Goal: Task Accomplishment & Management: Manage account settings

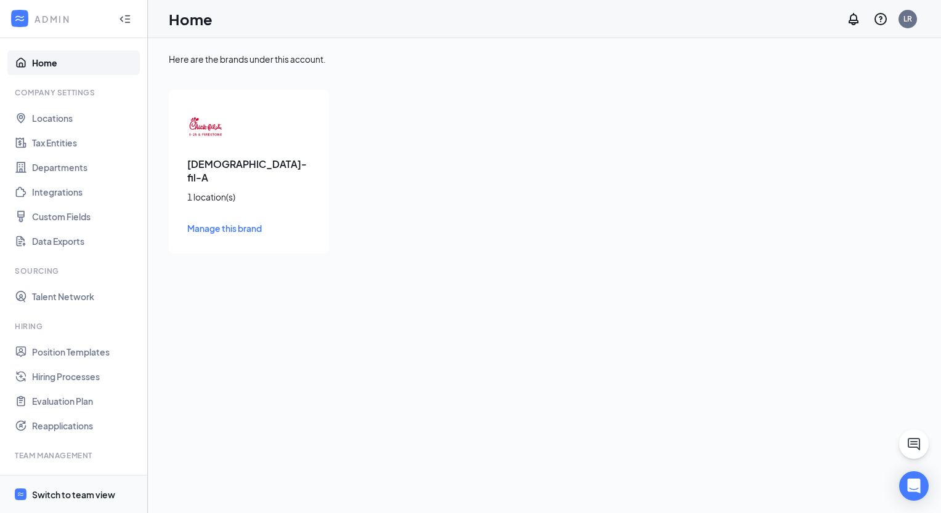
click at [86, 495] on div "Switch to team view" at bounding box center [73, 495] width 83 height 12
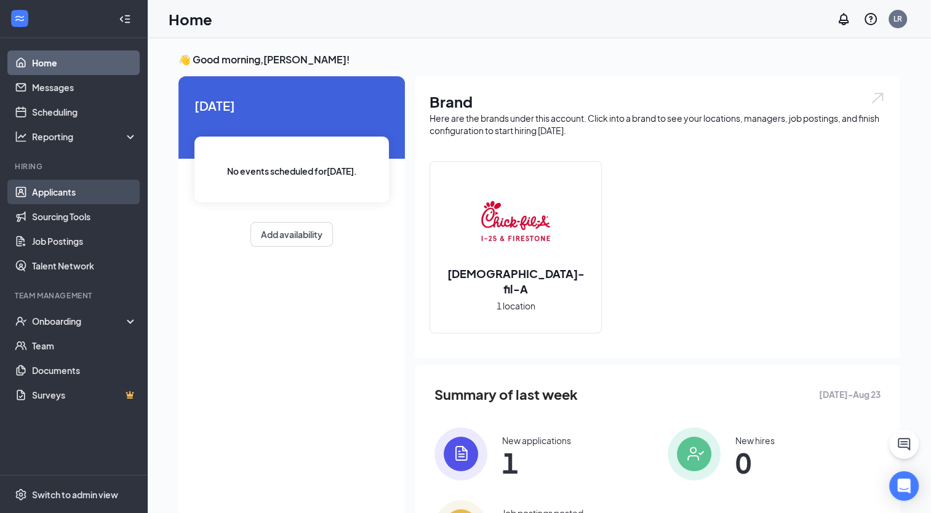
click at [42, 195] on link "Applicants" at bounding box center [84, 192] width 105 height 25
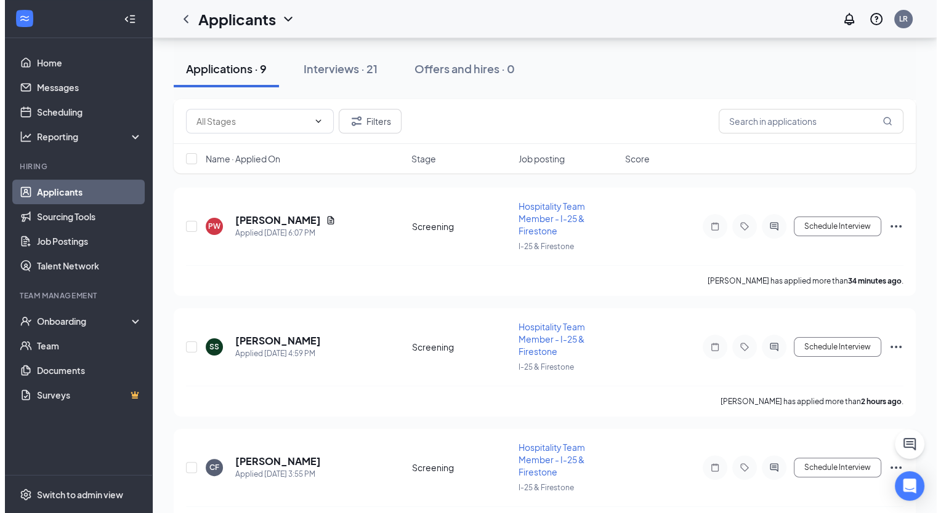
scroll to position [169, 0]
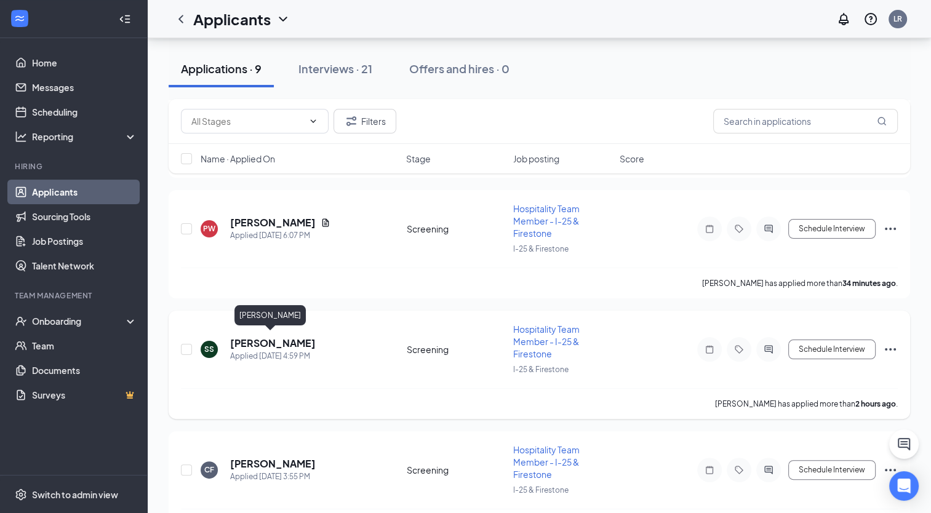
click at [268, 342] on h5 "[PERSON_NAME]" at bounding box center [273, 344] width 86 height 14
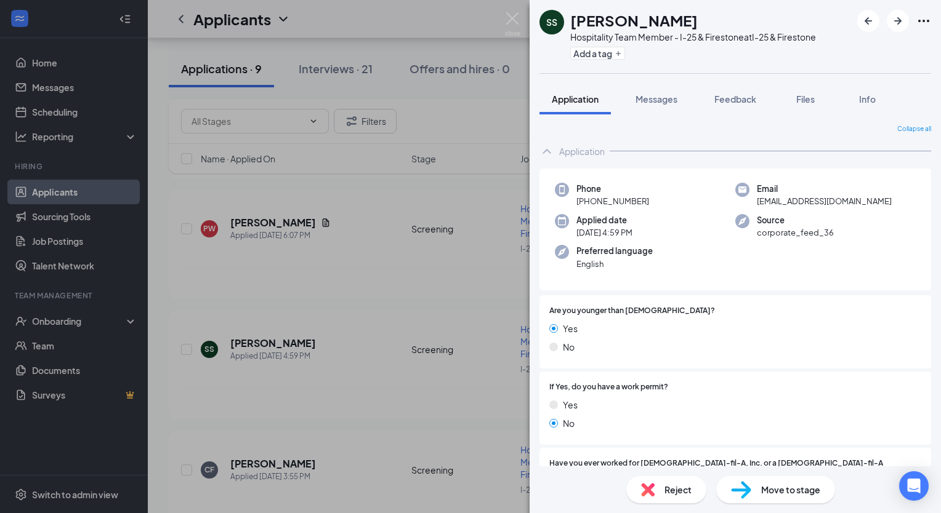
scroll to position [652, 0]
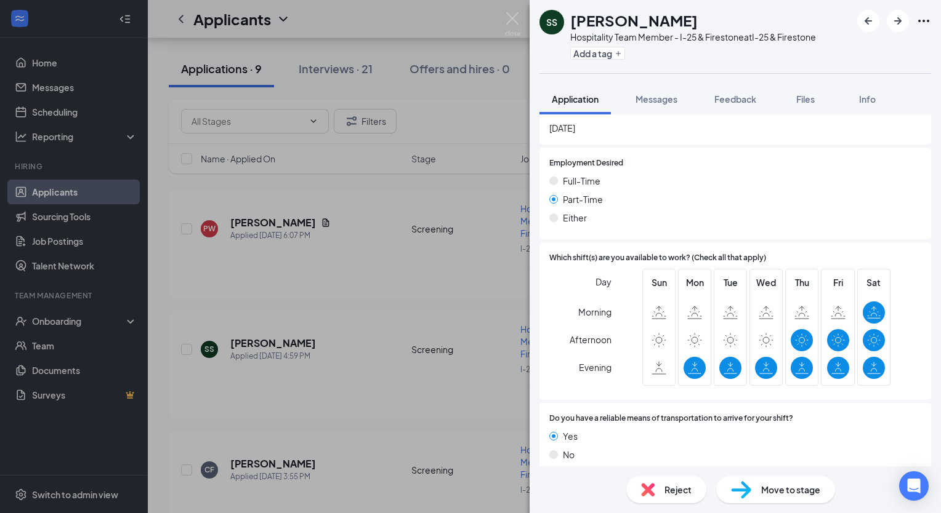
click at [788, 487] on span "Move to stage" at bounding box center [790, 490] width 59 height 14
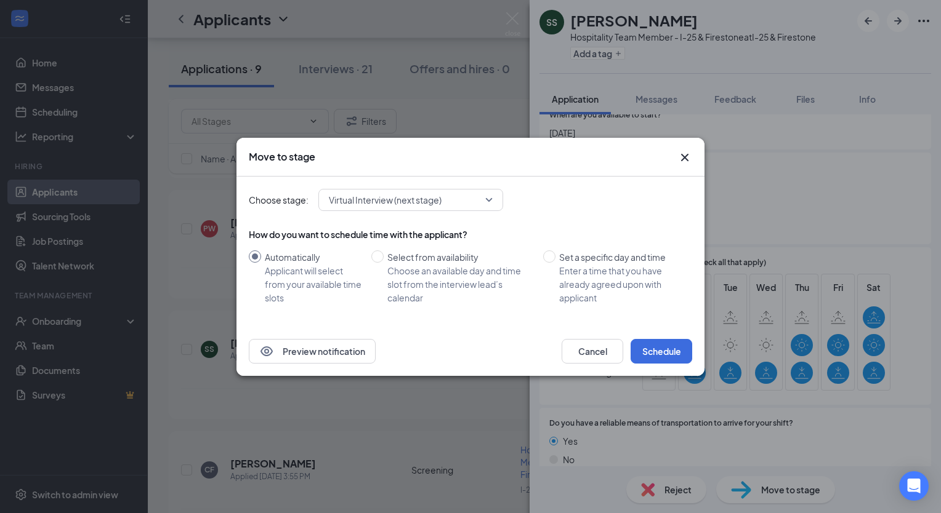
click at [461, 196] on span "Virtual Interview (next stage)" at bounding box center [405, 200] width 153 height 18
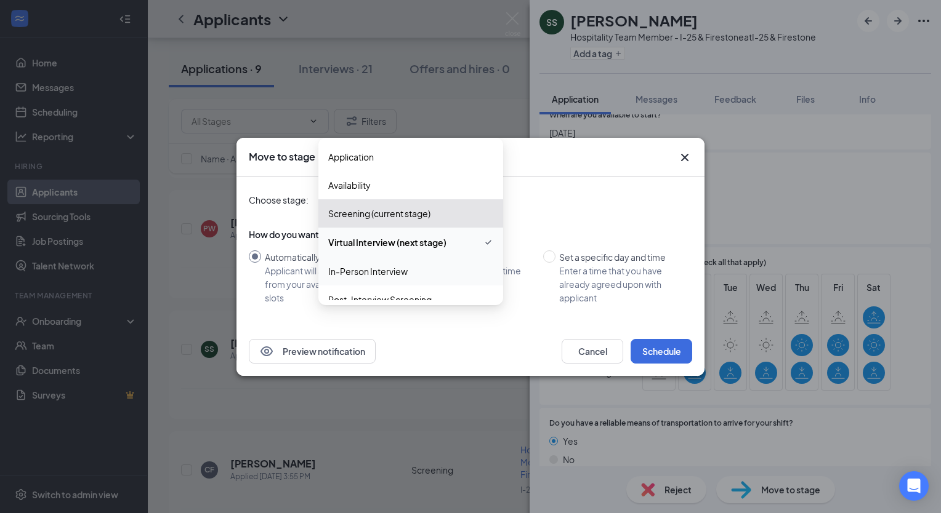
click at [373, 267] on span "In-Person Interview" at bounding box center [367, 272] width 79 height 14
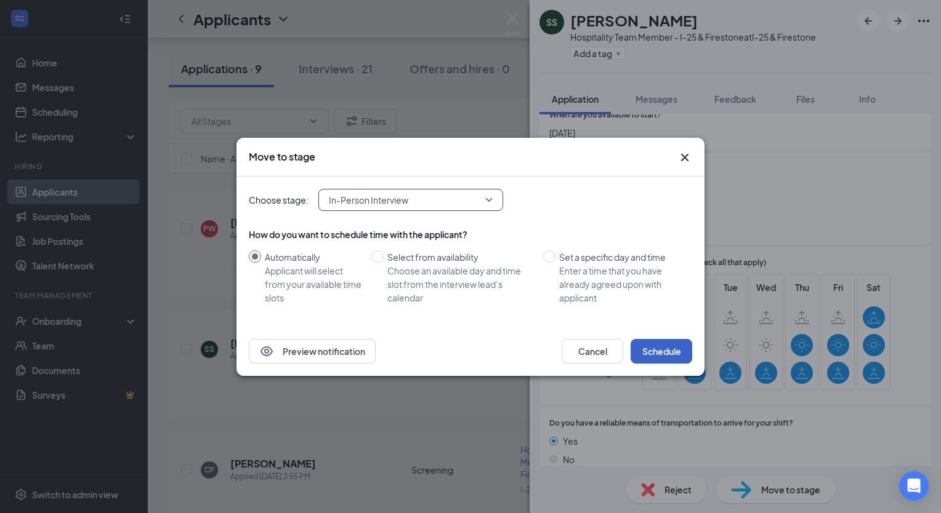
click at [661, 347] on button "Schedule" at bounding box center [661, 351] width 62 height 25
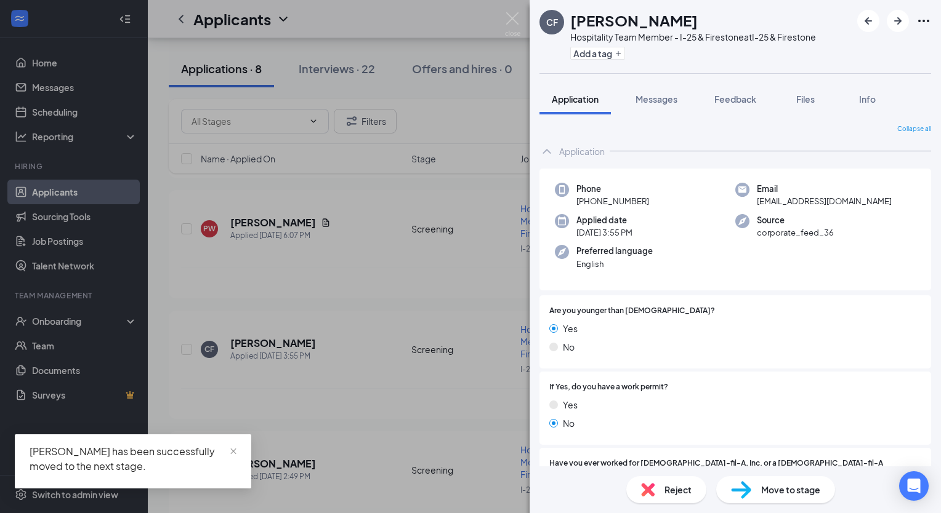
click at [268, 215] on div "CF [PERSON_NAME] Hospitality Team Member - I-25 & Firestone at I-25 & Firestone…" at bounding box center [470, 256] width 941 height 513
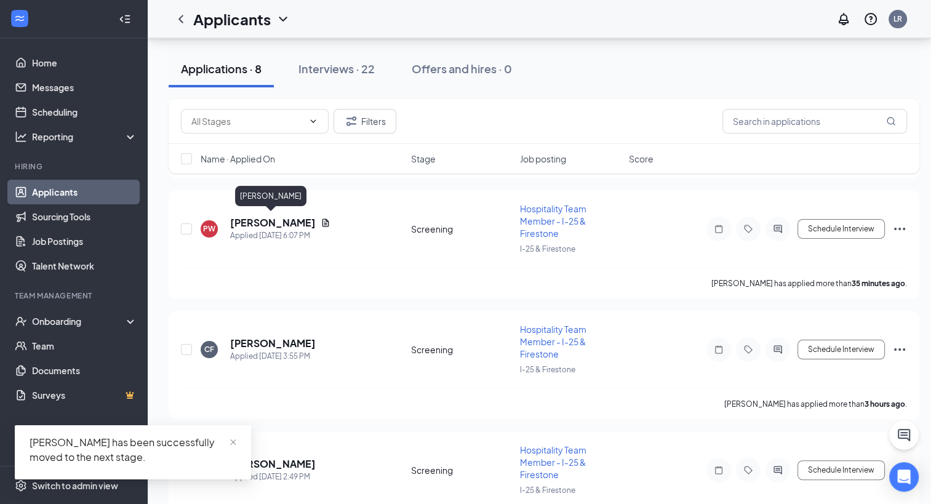
click at [268, 216] on h5 "[PERSON_NAME]" at bounding box center [273, 223] width 86 height 14
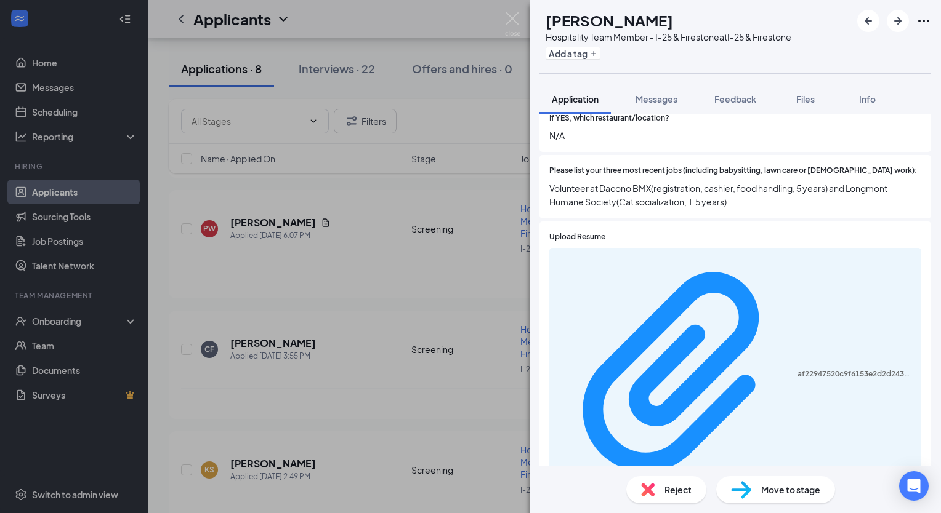
scroll to position [466, 0]
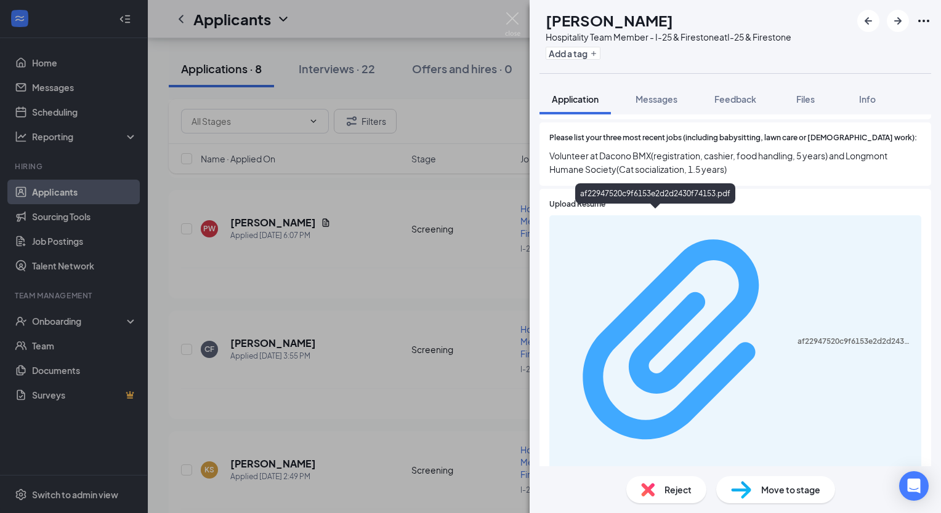
click at [797, 337] on div "af22947520c9f6153e2d2d2430f74153.pdf" at bounding box center [855, 342] width 116 height 10
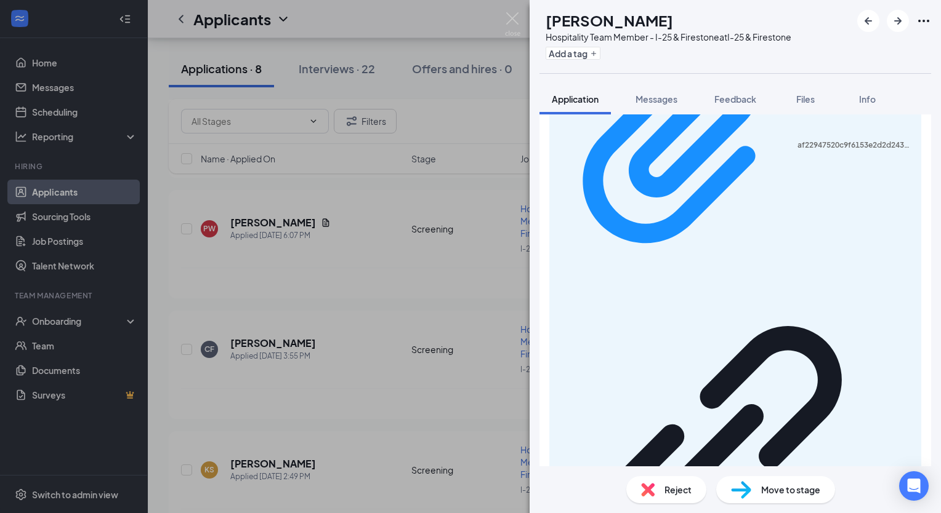
scroll to position [682, 0]
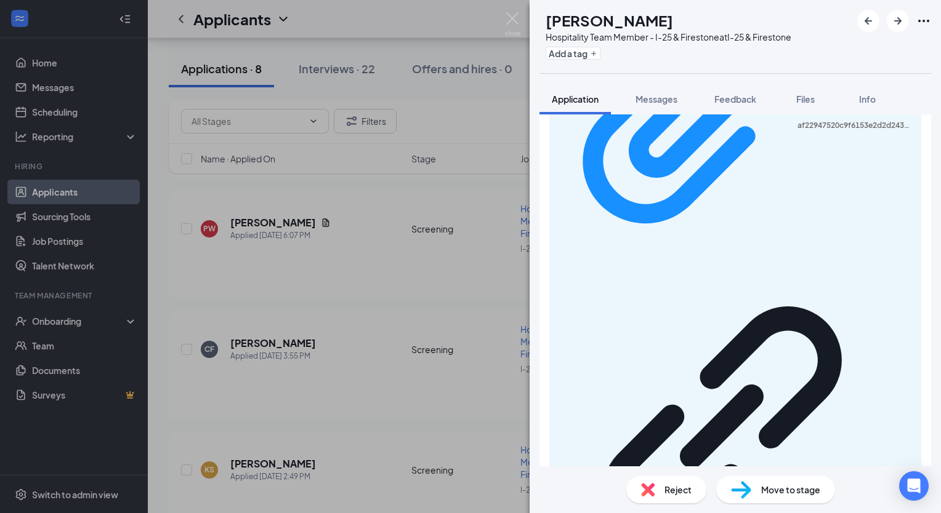
click at [772, 492] on span "Move to stage" at bounding box center [790, 490] width 59 height 14
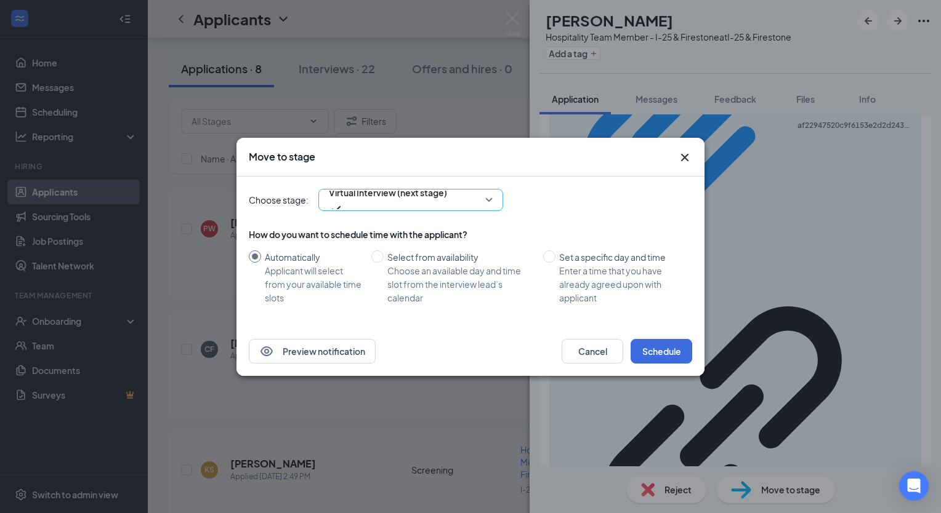
click at [423, 202] on span "Virtual Interview (next stage)" at bounding box center [388, 192] width 118 height 18
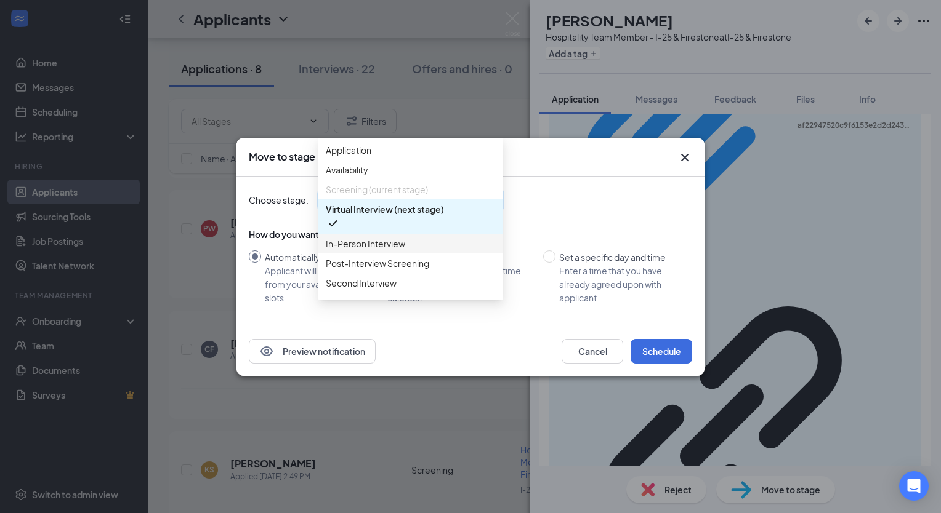
click at [352, 251] on span "In-Person Interview" at bounding box center [365, 244] width 79 height 14
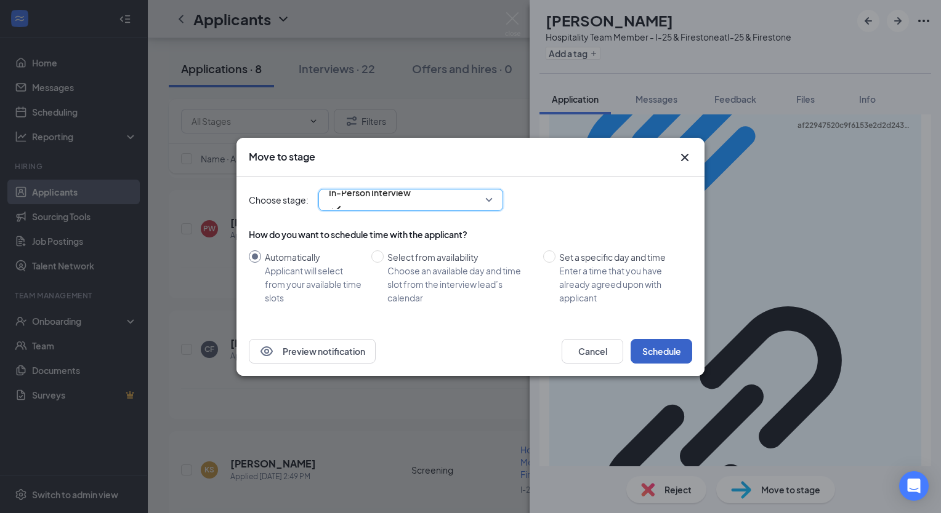
click at [655, 346] on button "Schedule" at bounding box center [661, 351] width 62 height 25
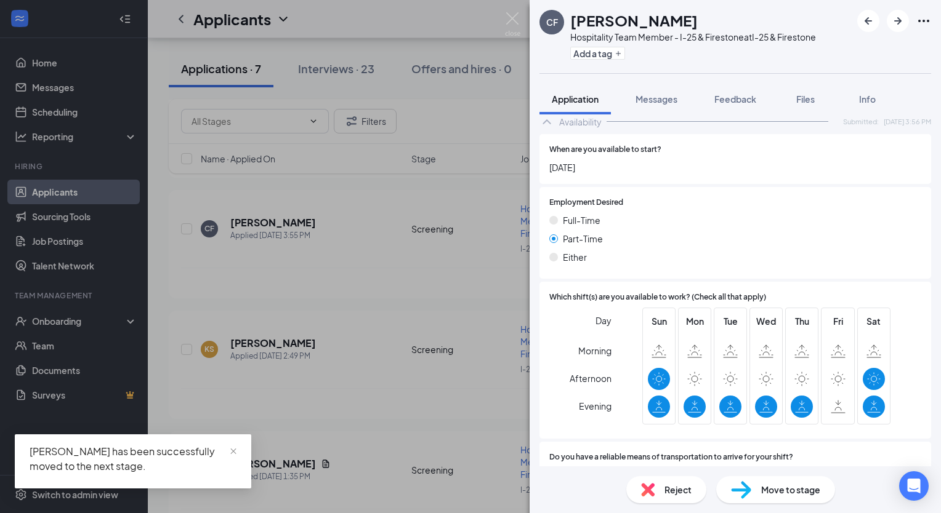
scroll to position [629, 0]
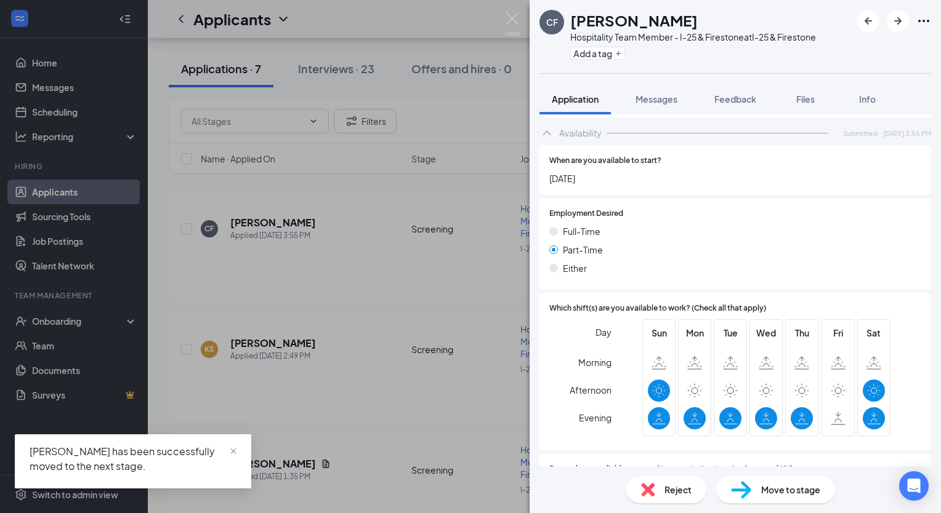
click at [295, 221] on div "CF [PERSON_NAME] Hospitality Team Member - I-25 & Firestone at I-25 & Firestone…" at bounding box center [470, 256] width 941 height 513
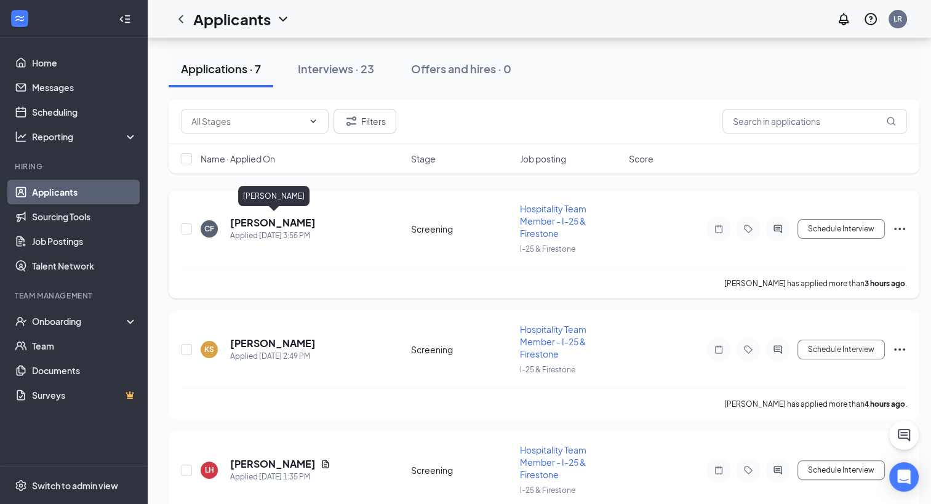
click at [284, 219] on h5 "[PERSON_NAME]" at bounding box center [273, 223] width 86 height 14
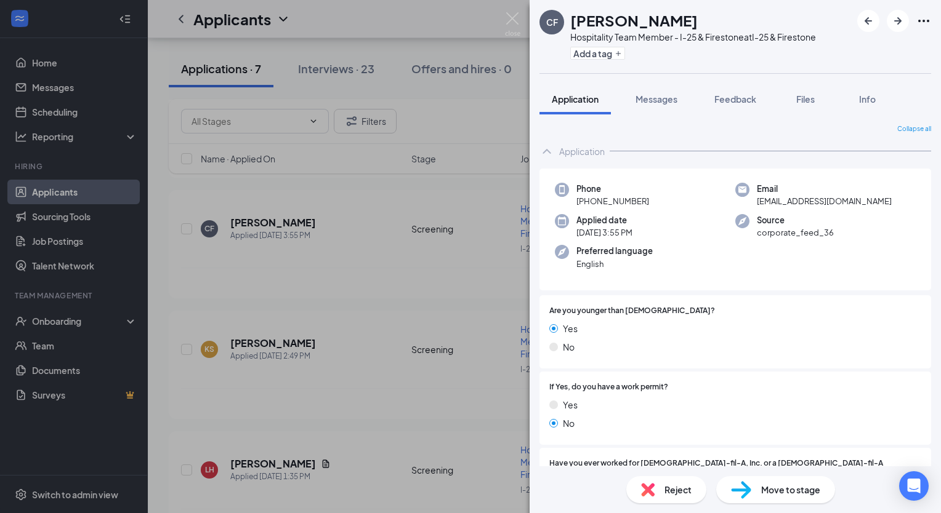
click at [766, 486] on span "Move to stage" at bounding box center [790, 490] width 59 height 14
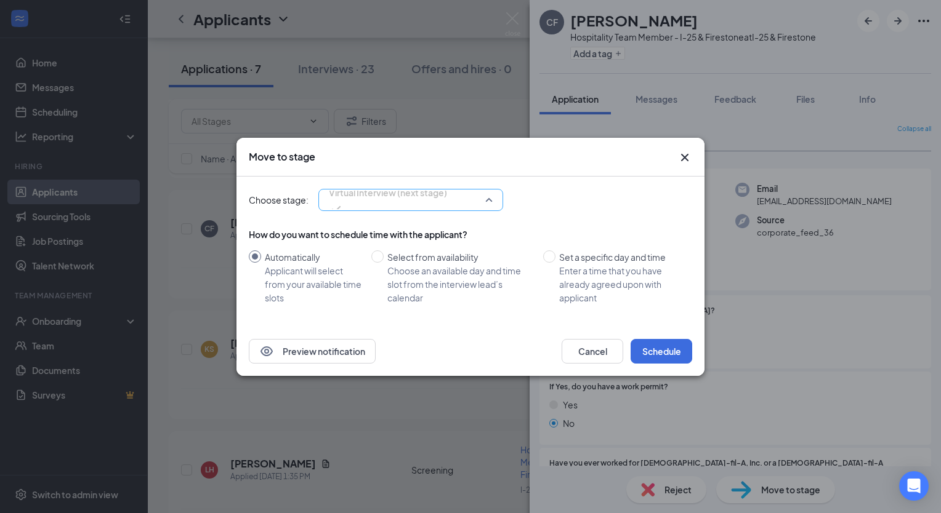
click at [447, 203] on span "Virtual Interview (next stage)" at bounding box center [388, 199] width 118 height 33
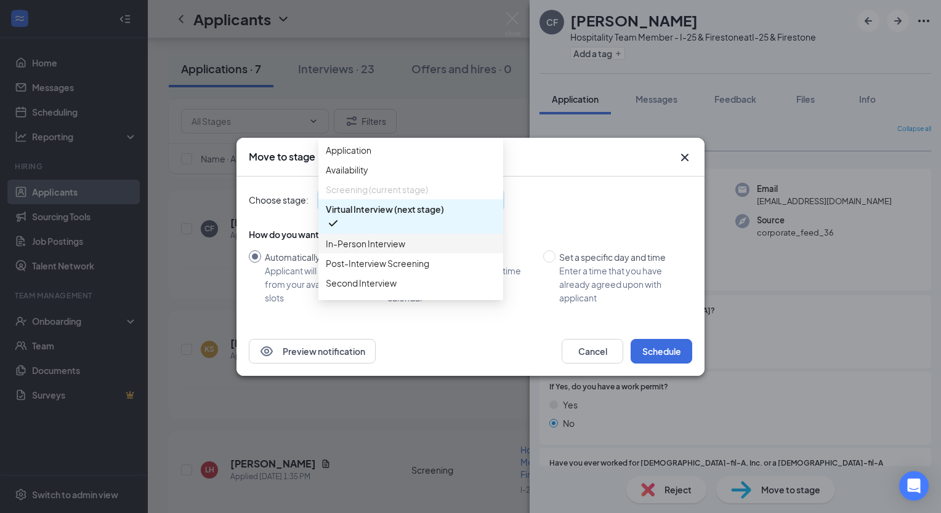
click at [387, 251] on span "In-Person Interview" at bounding box center [365, 244] width 79 height 14
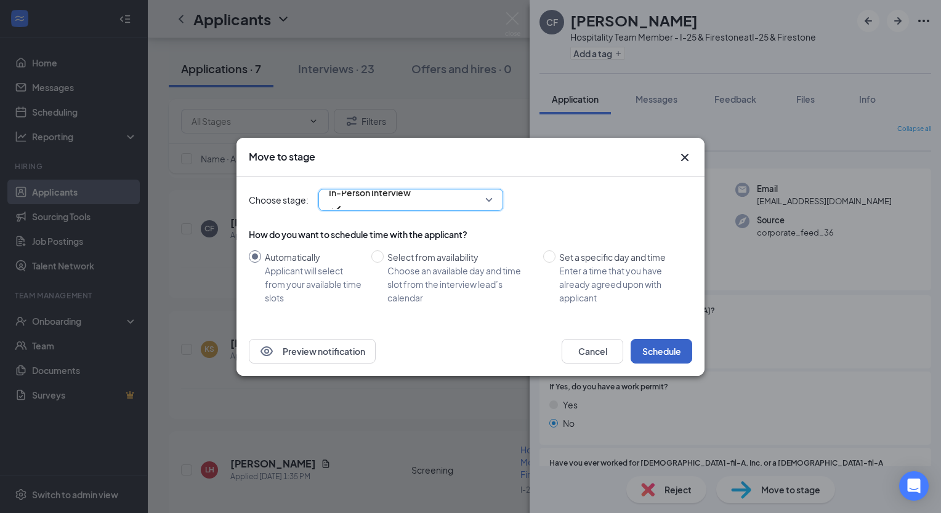
click at [655, 353] on button "Schedule" at bounding box center [661, 351] width 62 height 25
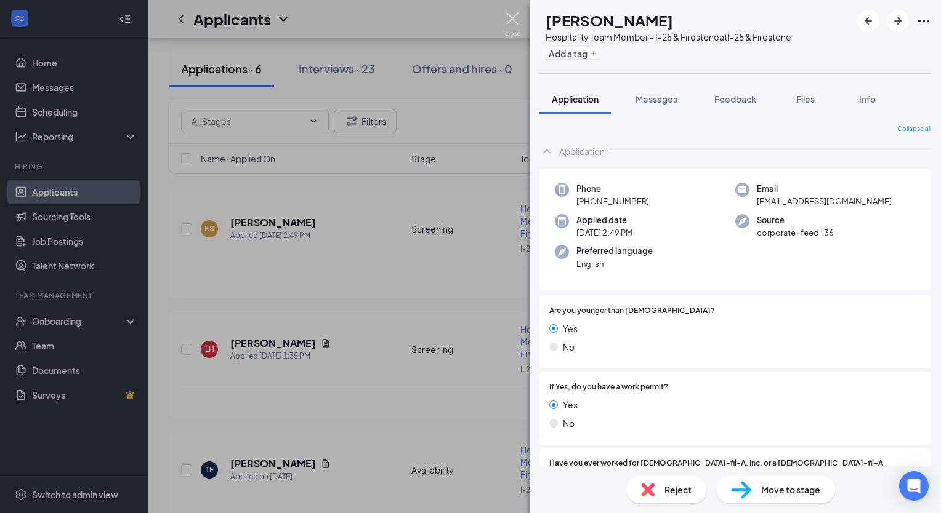
click at [517, 21] on img at bounding box center [512, 24] width 15 height 24
